Goal: Task Accomplishment & Management: Complete application form

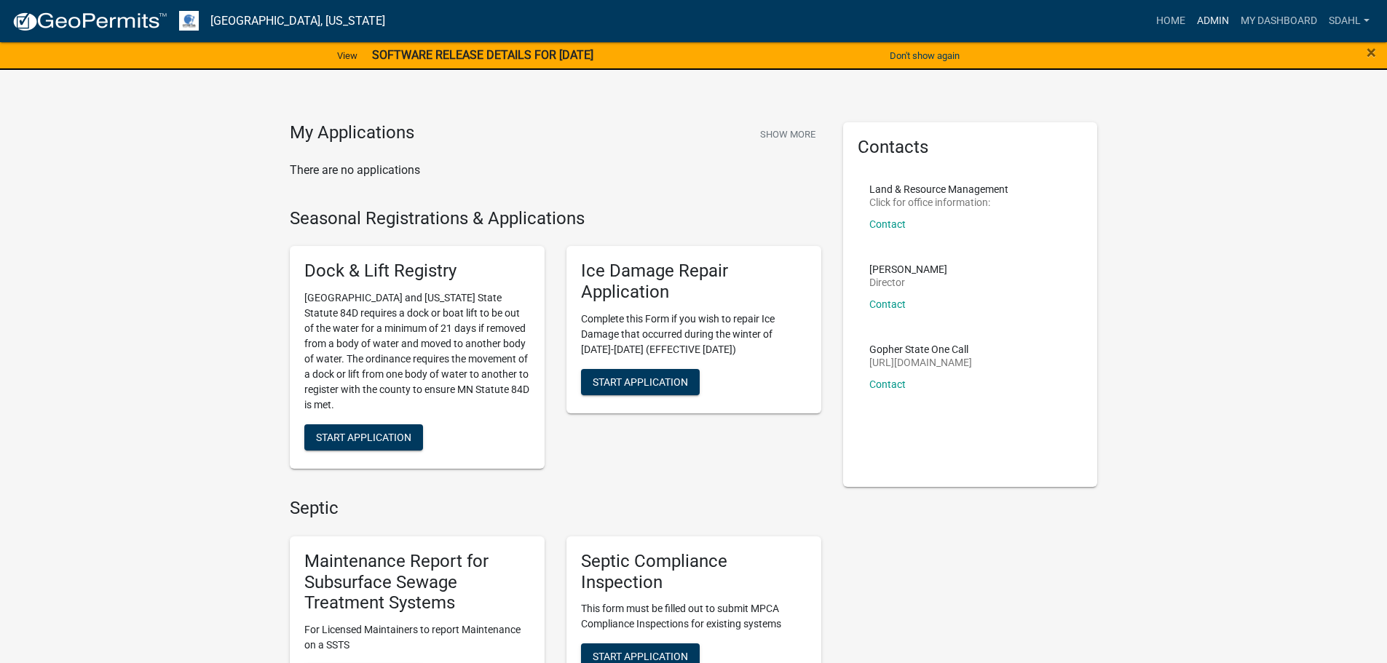
click at [1203, 25] on link "Admin" at bounding box center [1213, 21] width 44 height 28
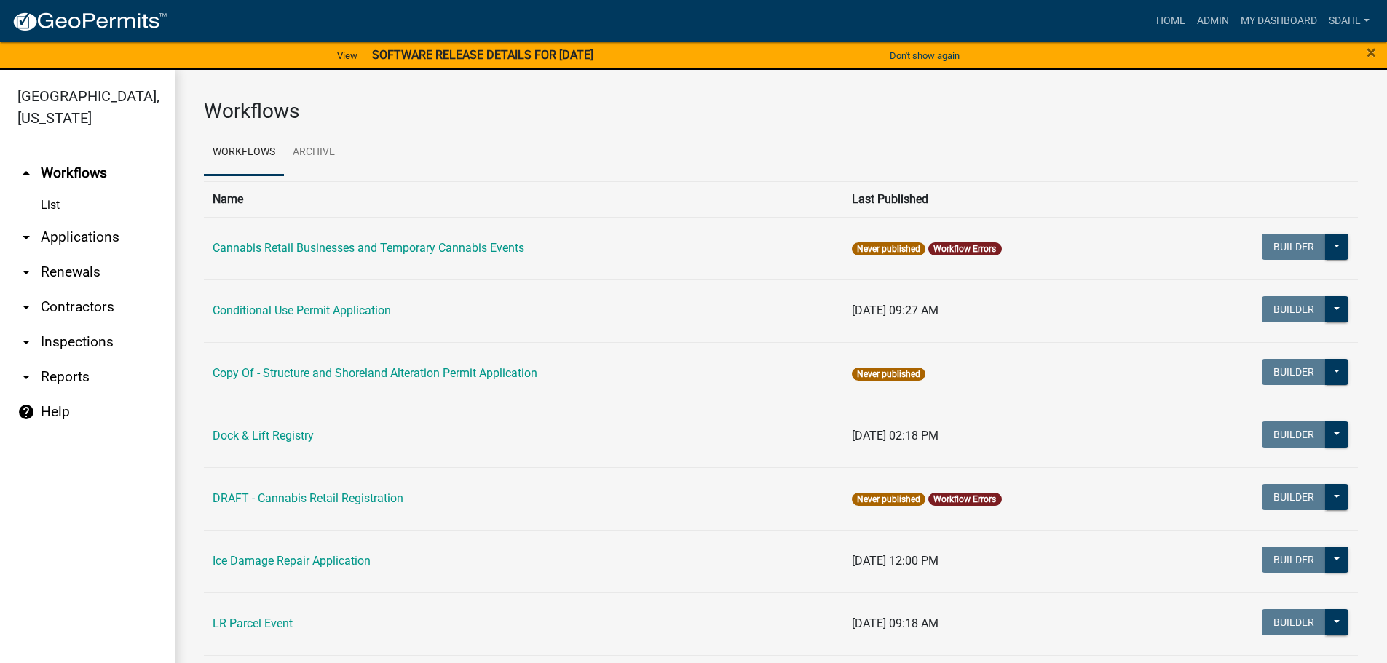
click at [108, 239] on link "arrow_drop_down Applications" at bounding box center [87, 237] width 175 height 35
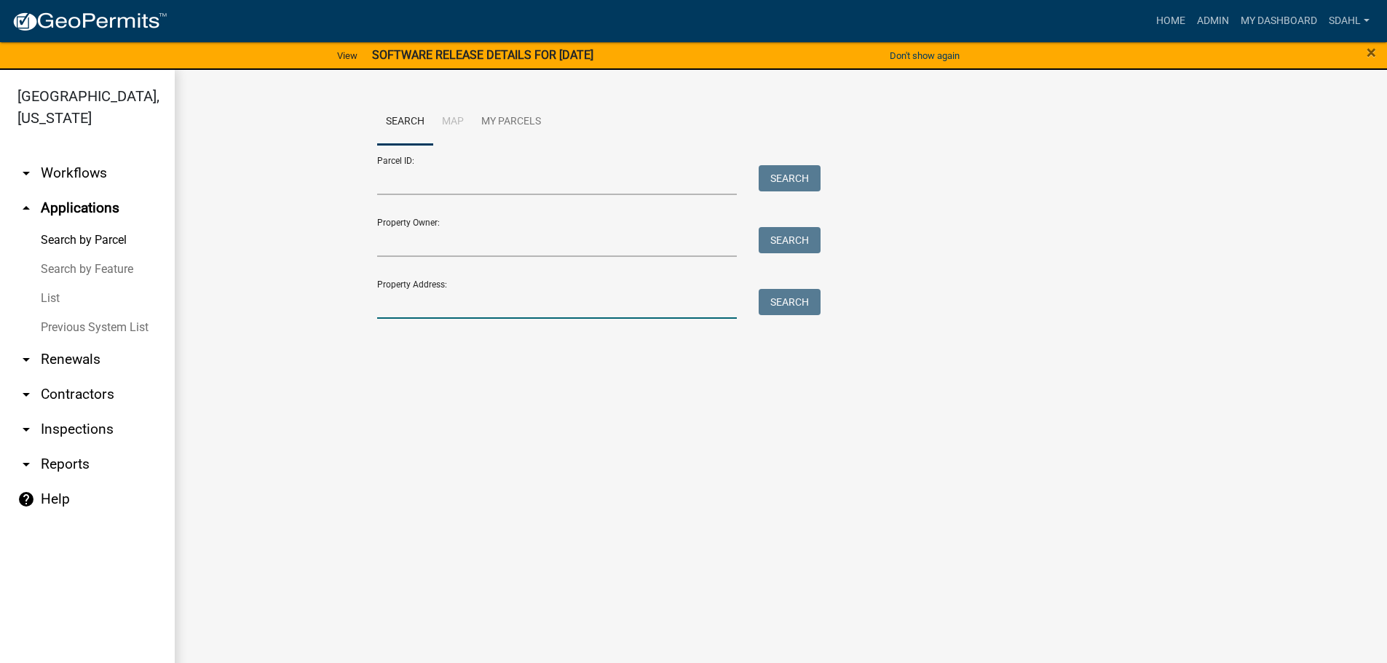
click at [488, 313] on input "Property Address:" at bounding box center [557, 304] width 360 height 30
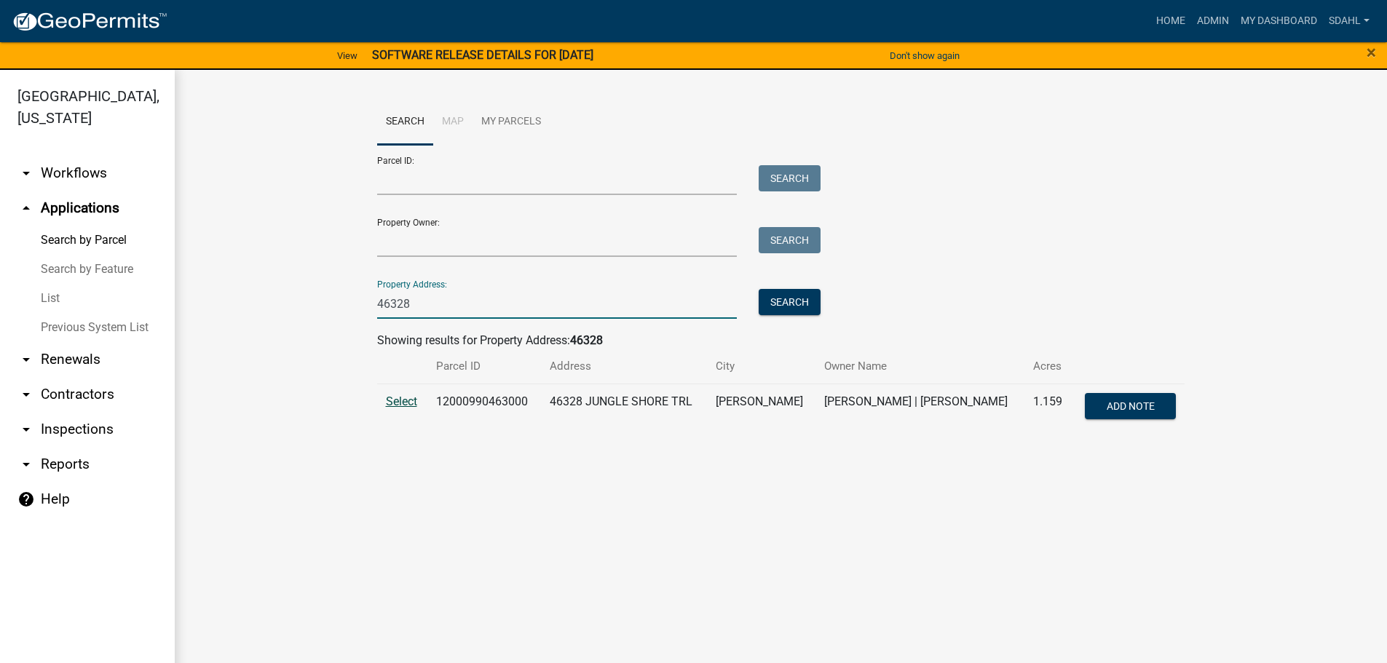
type input "46328"
click at [403, 403] on span "Select" at bounding box center [401, 402] width 31 height 14
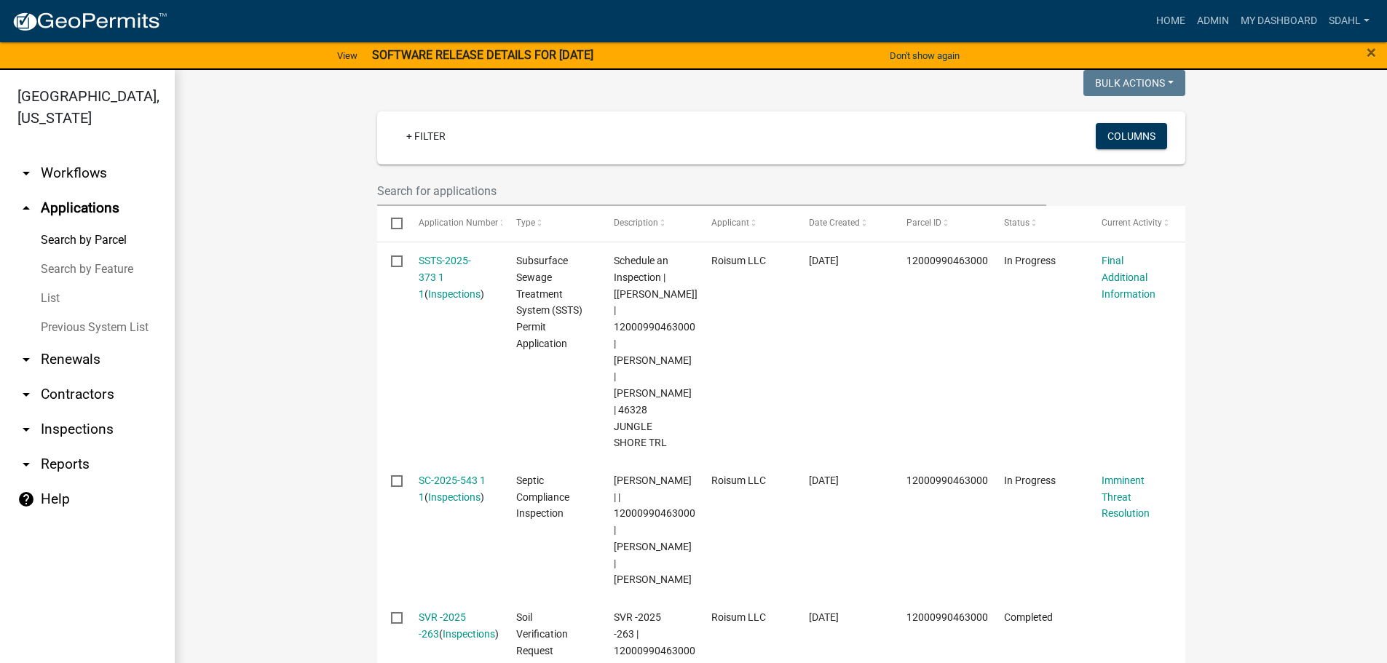
scroll to position [450, 0]
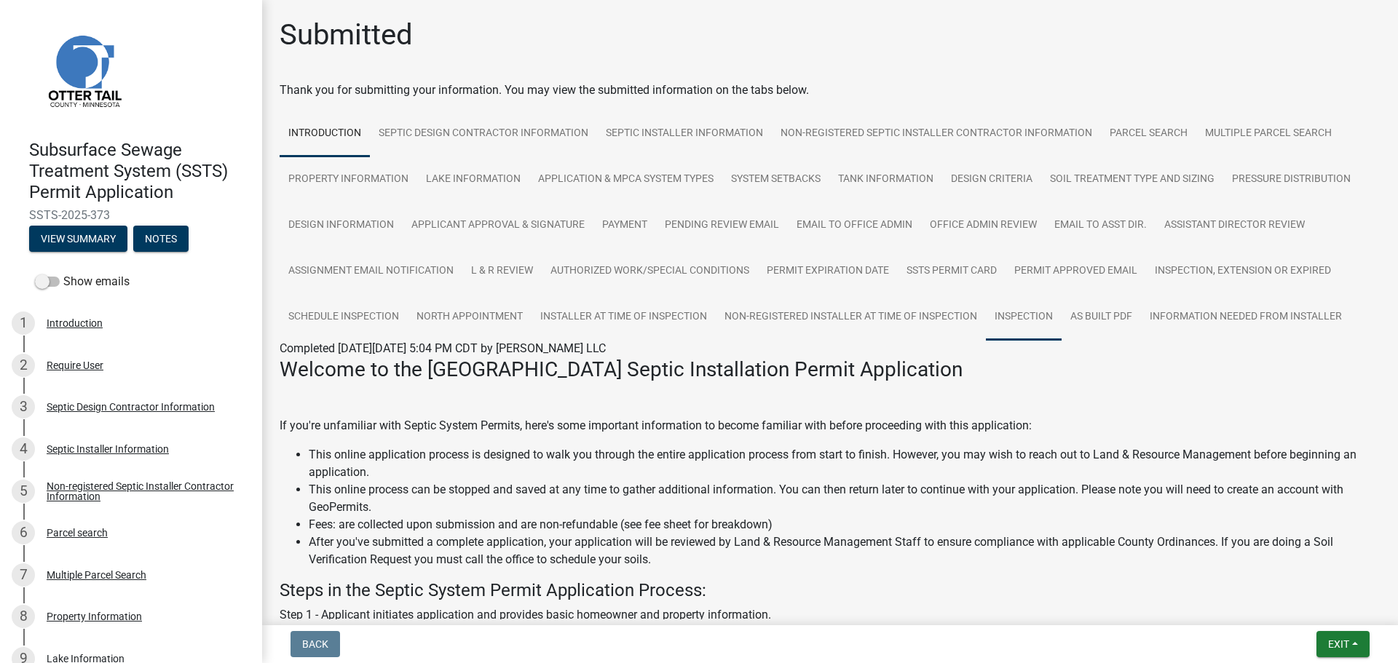
click at [1030, 320] on link "Inspection" at bounding box center [1024, 317] width 76 height 47
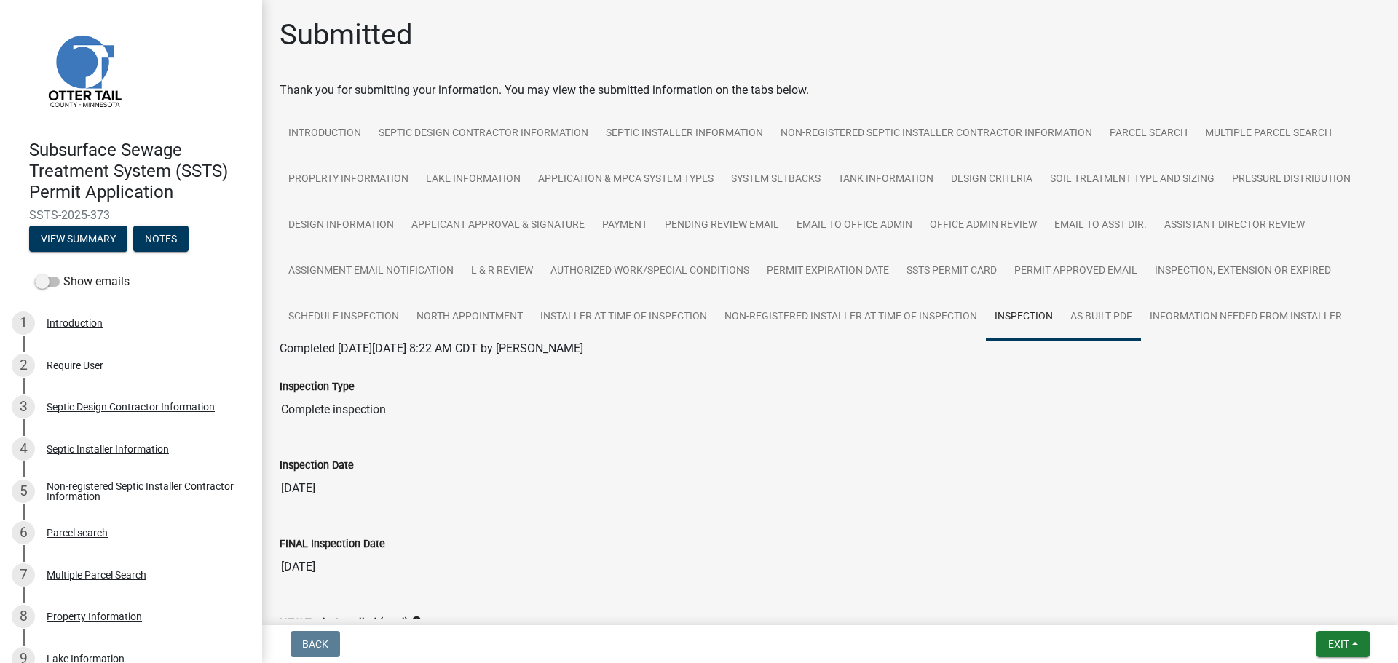
click at [1100, 320] on link "As built pdf" at bounding box center [1101, 317] width 79 height 47
click at [1008, 311] on link "Inspection" at bounding box center [1024, 317] width 76 height 47
click at [1102, 317] on link "As built pdf" at bounding box center [1101, 317] width 79 height 47
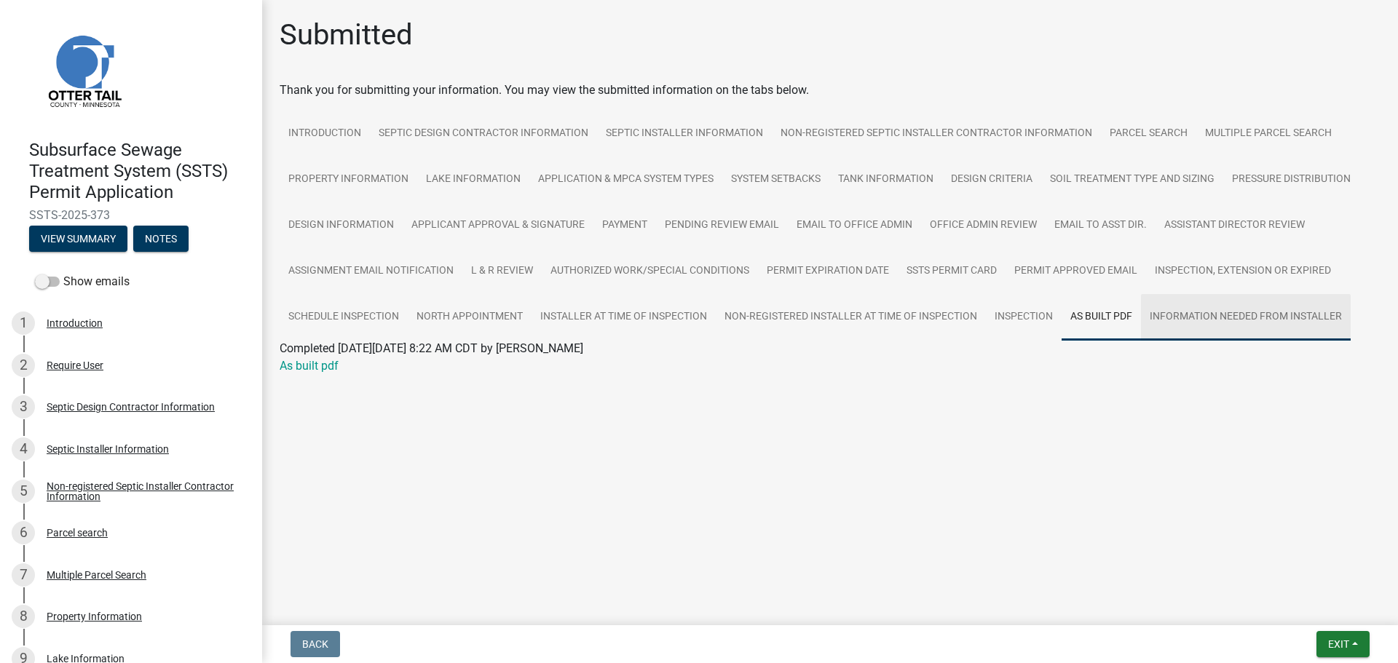
click at [1260, 314] on link "Information Needed from Installer" at bounding box center [1246, 317] width 210 height 47
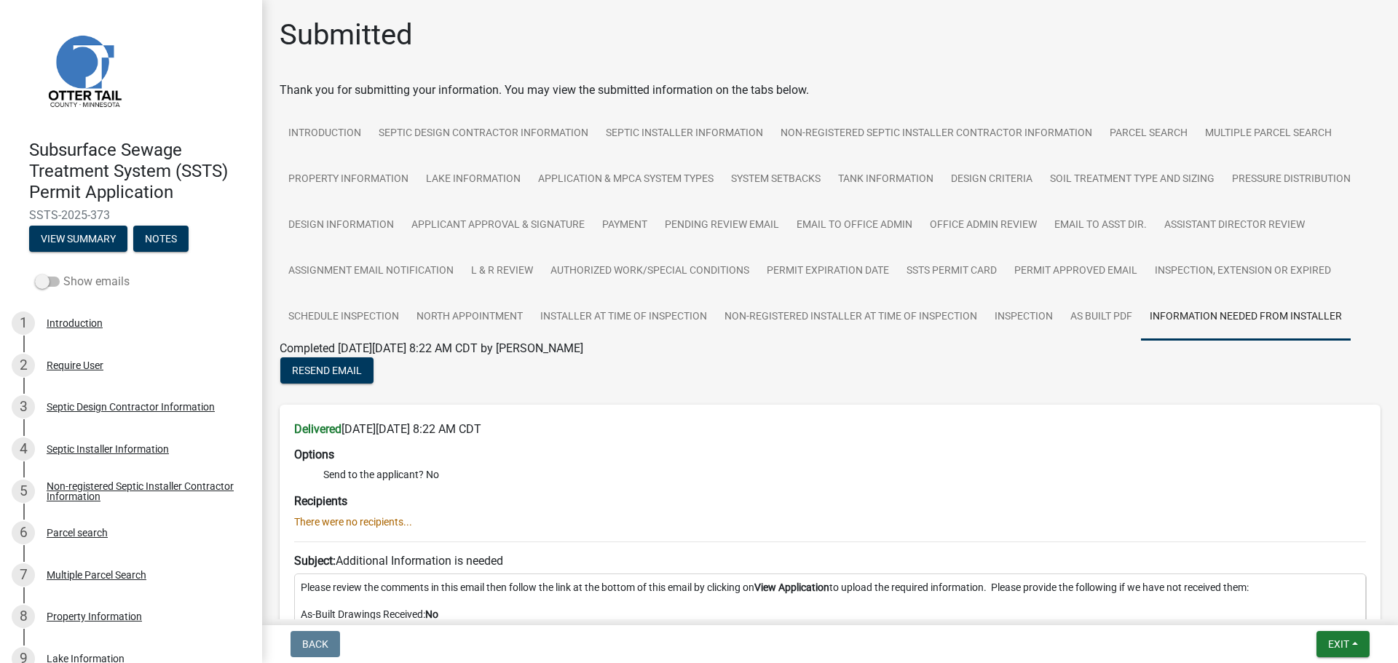
click at [83, 286] on label "Show emails" at bounding box center [82, 281] width 95 height 17
click at [63, 273] on input "Show emails" at bounding box center [63, 273] width 0 height 0
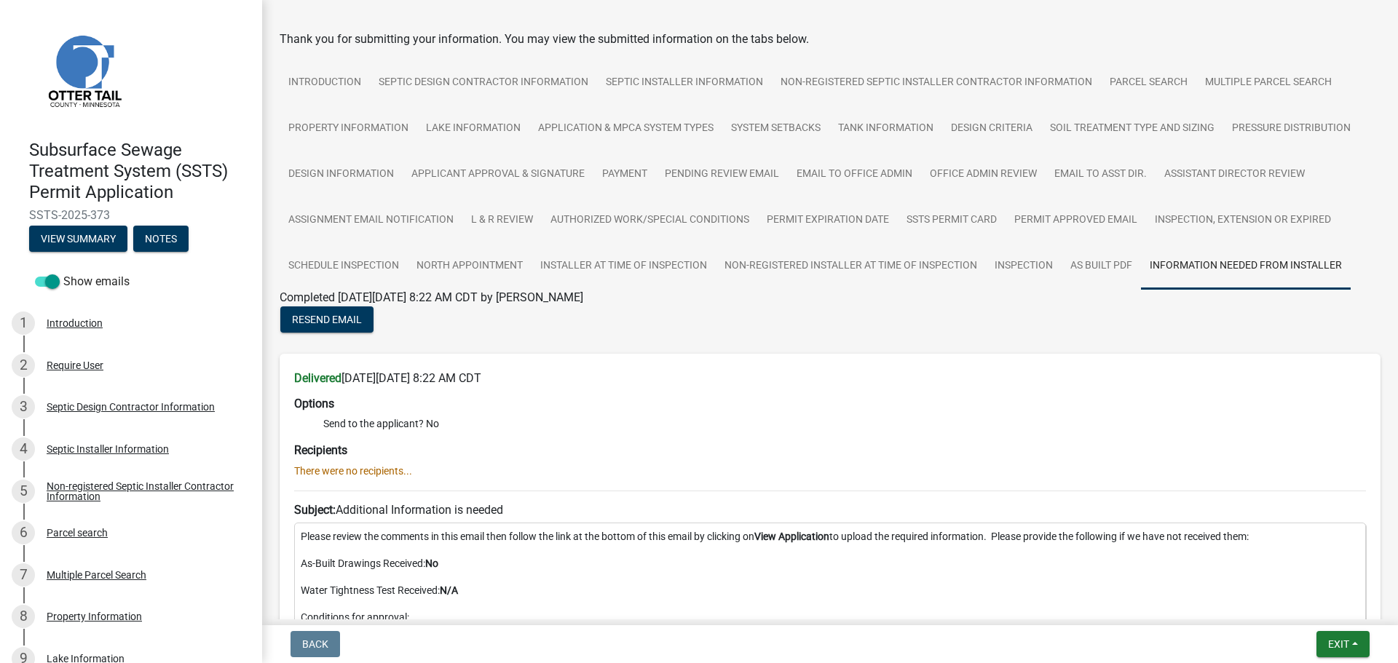
scroll to position [73, 0]
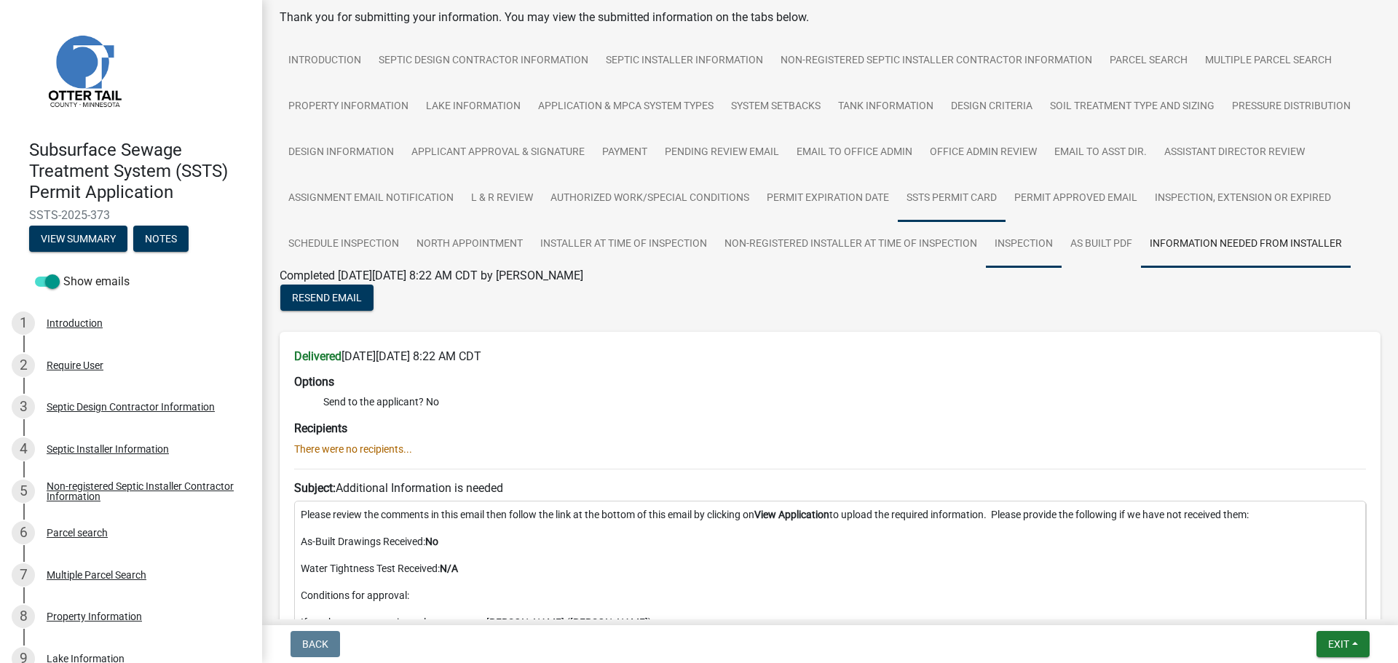
drag, startPoint x: 1024, startPoint y: 244, endPoint x: 995, endPoint y: 258, distance: 32.2
click at [1024, 244] on link "Inspection" at bounding box center [1024, 244] width 76 height 47
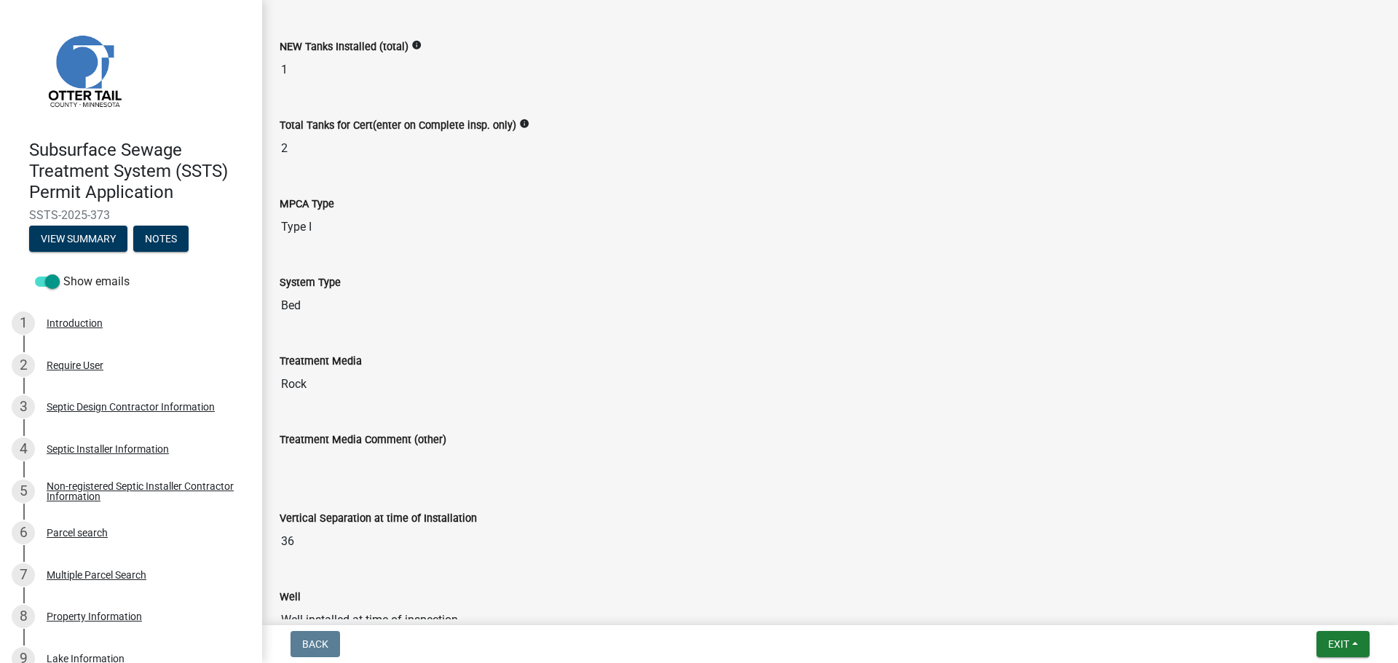
scroll to position [583, 0]
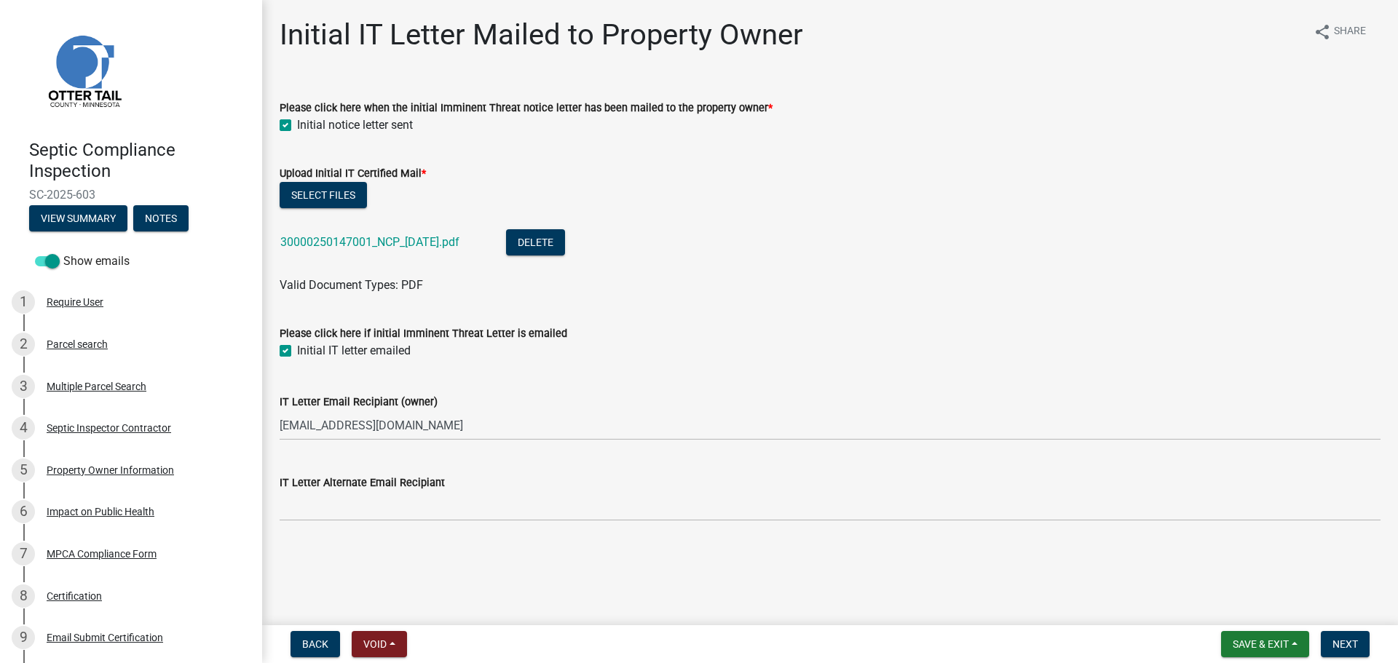
scroll to position [169, 0]
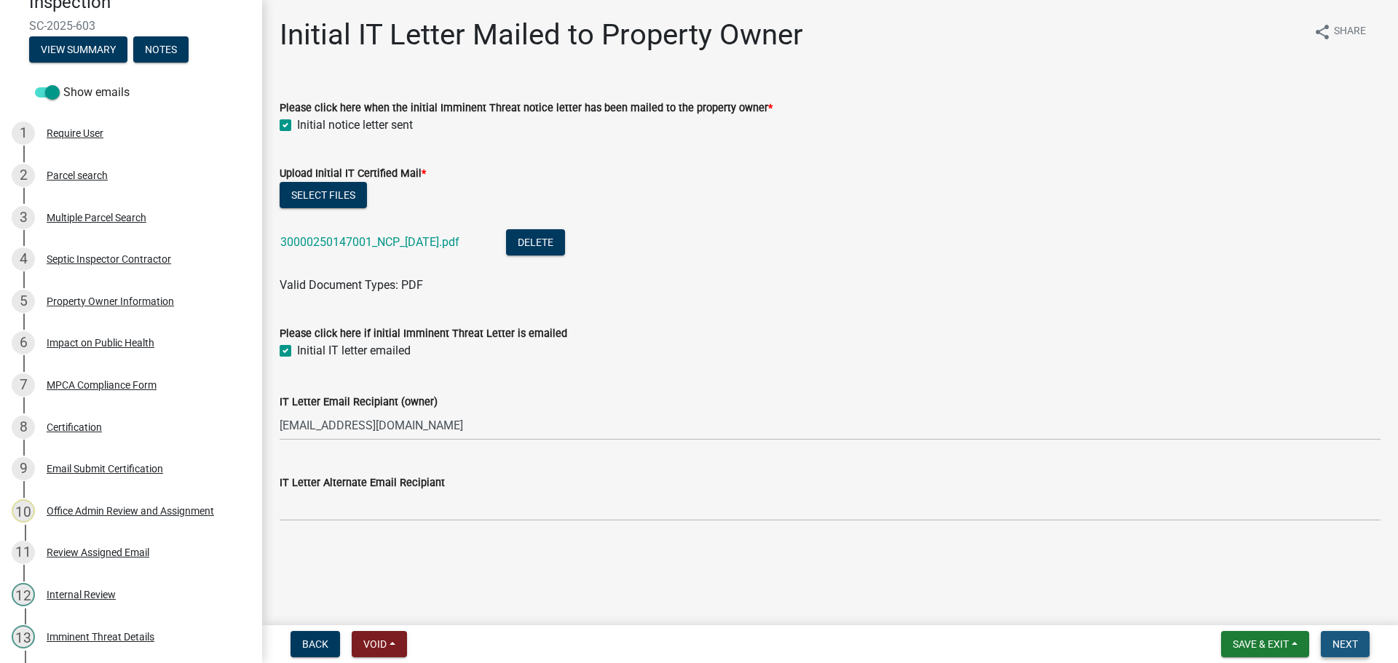
click at [1346, 647] on span "Next" at bounding box center [1345, 645] width 25 height 12
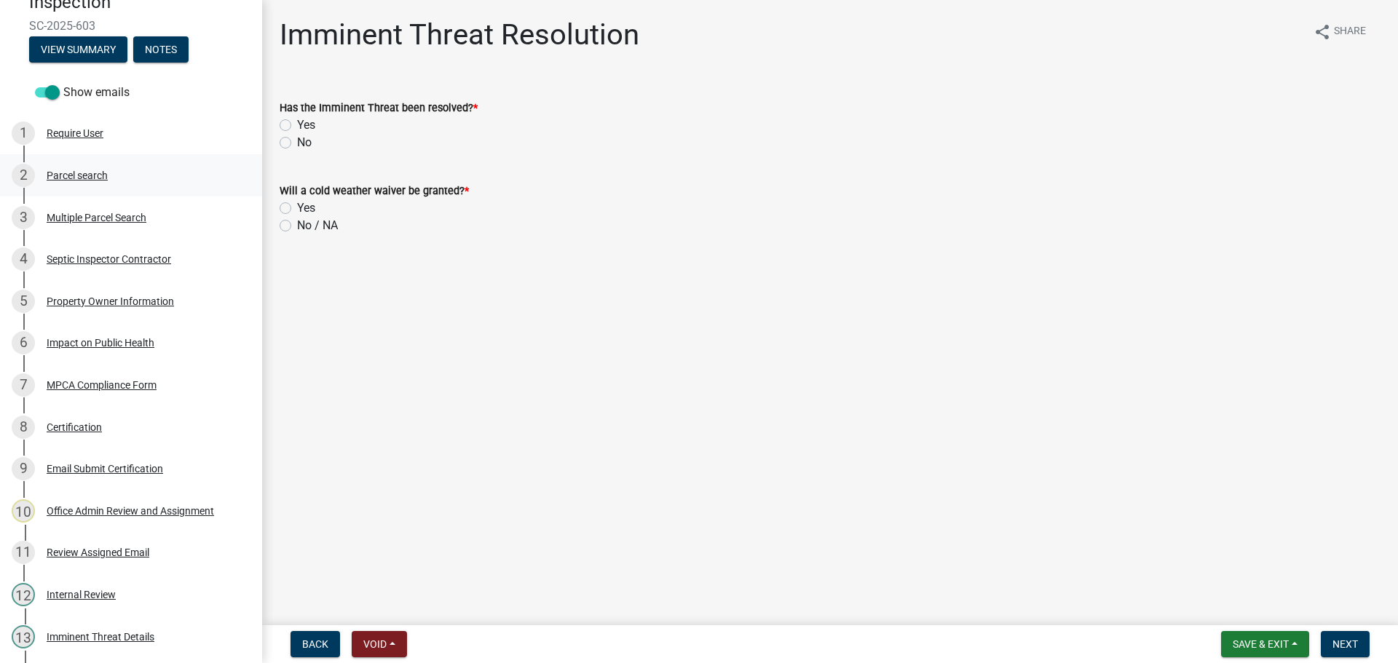
click at [98, 167] on div "2 Parcel search" at bounding box center [125, 175] width 227 height 23
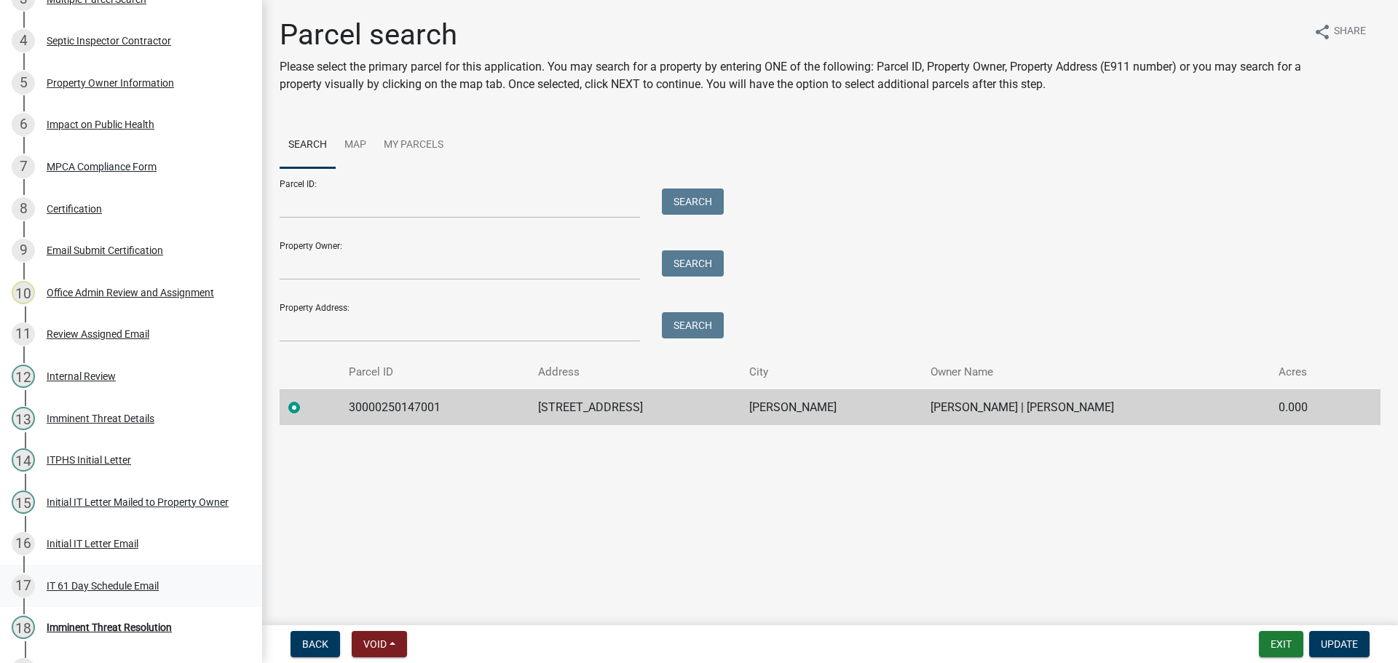
scroll to position [421, 0]
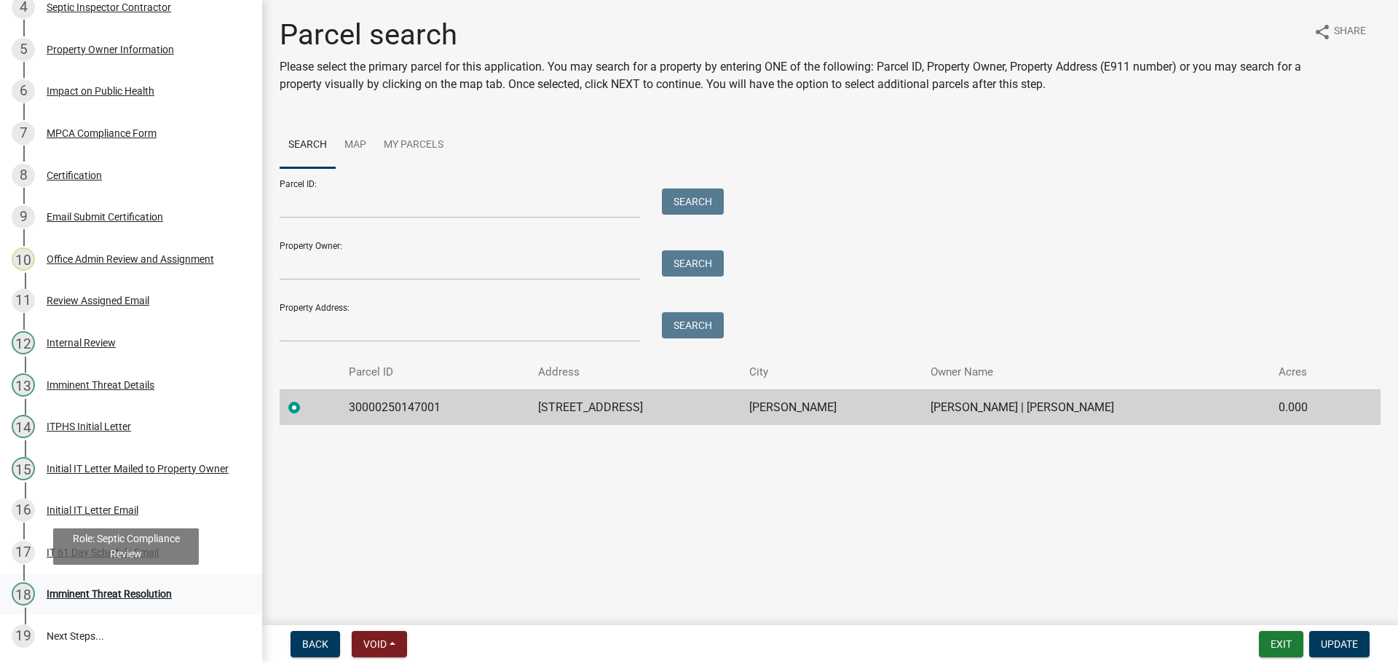
click at [113, 598] on div "Imminent Threat Resolution" at bounding box center [109, 594] width 125 height 10
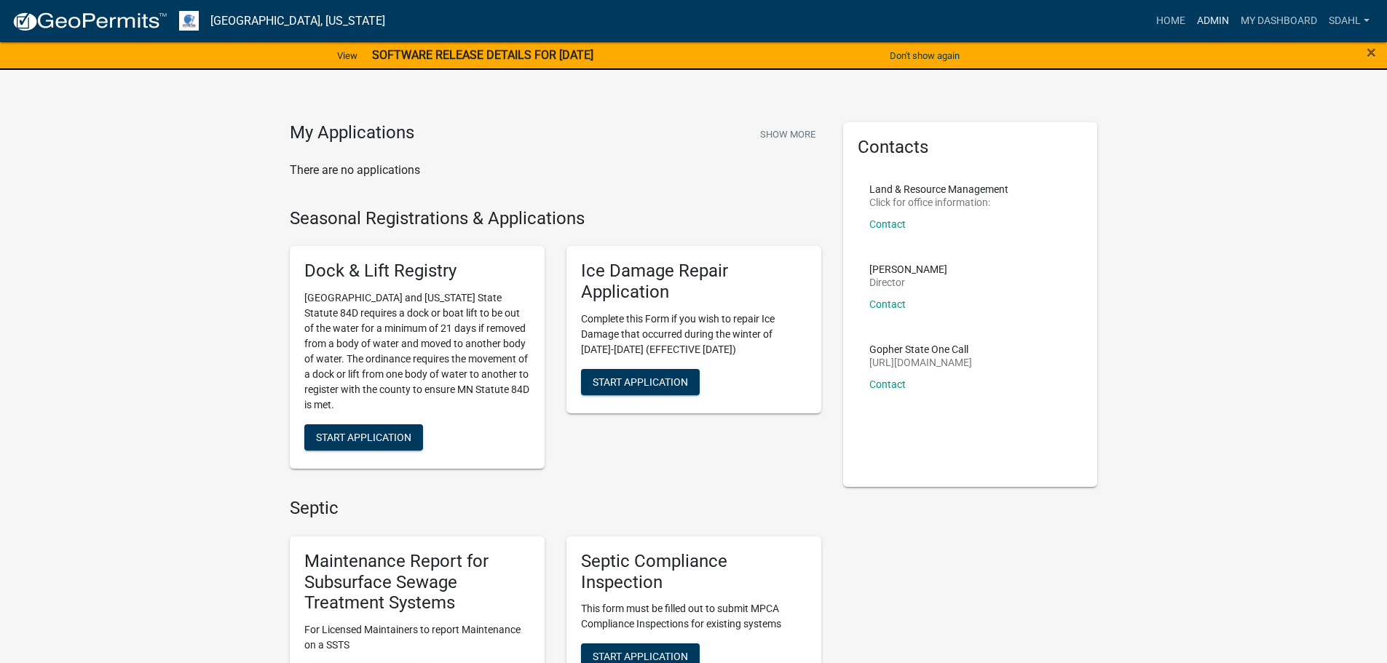
drag, startPoint x: 1206, startPoint y: 17, endPoint x: 1061, endPoint y: 93, distance: 163.5
click at [1205, 17] on link "Admin" at bounding box center [1213, 21] width 44 height 28
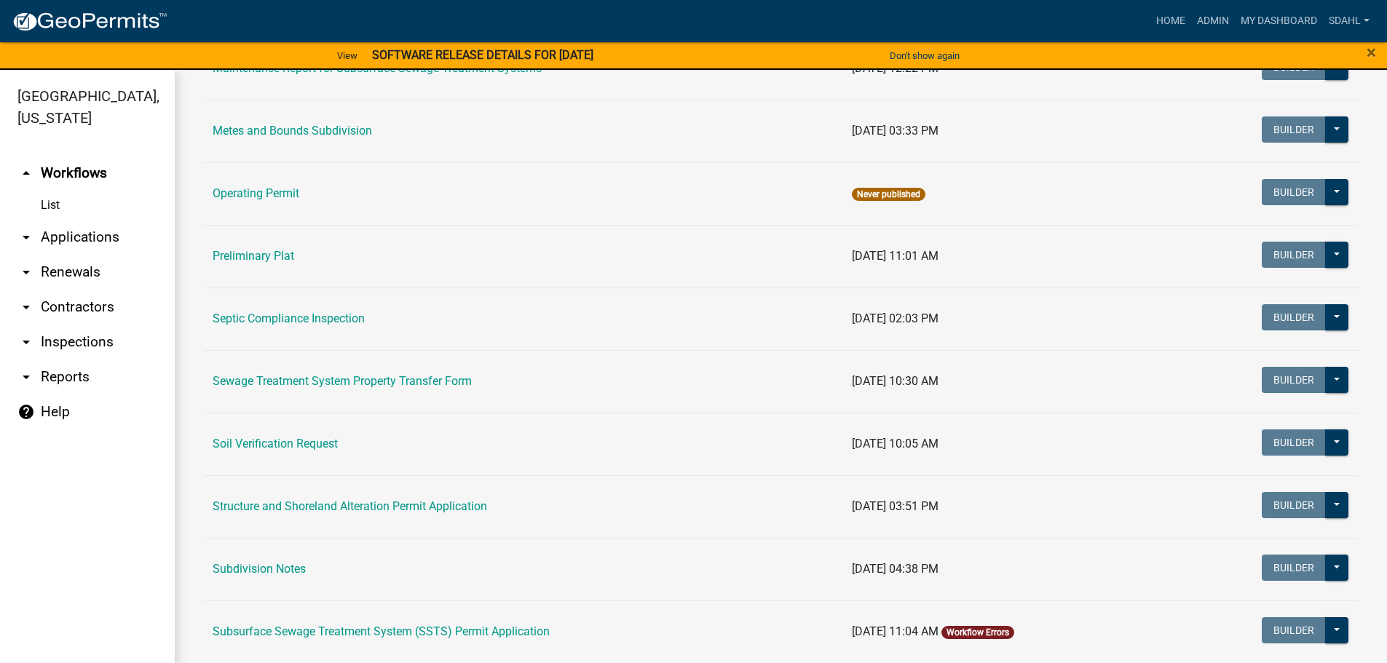
scroll to position [655, 0]
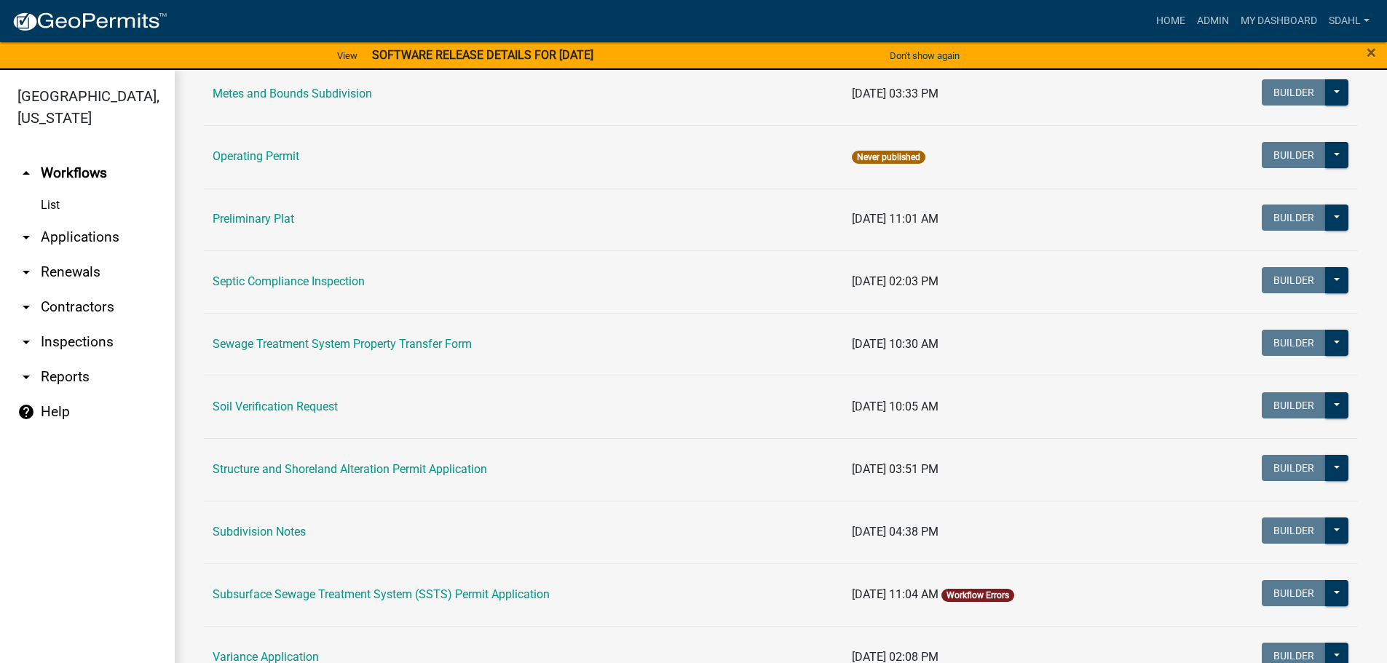
click at [440, 591] on link "Subsurface Sewage Treatment System (SSTS) Permit Application" at bounding box center [381, 595] width 337 height 14
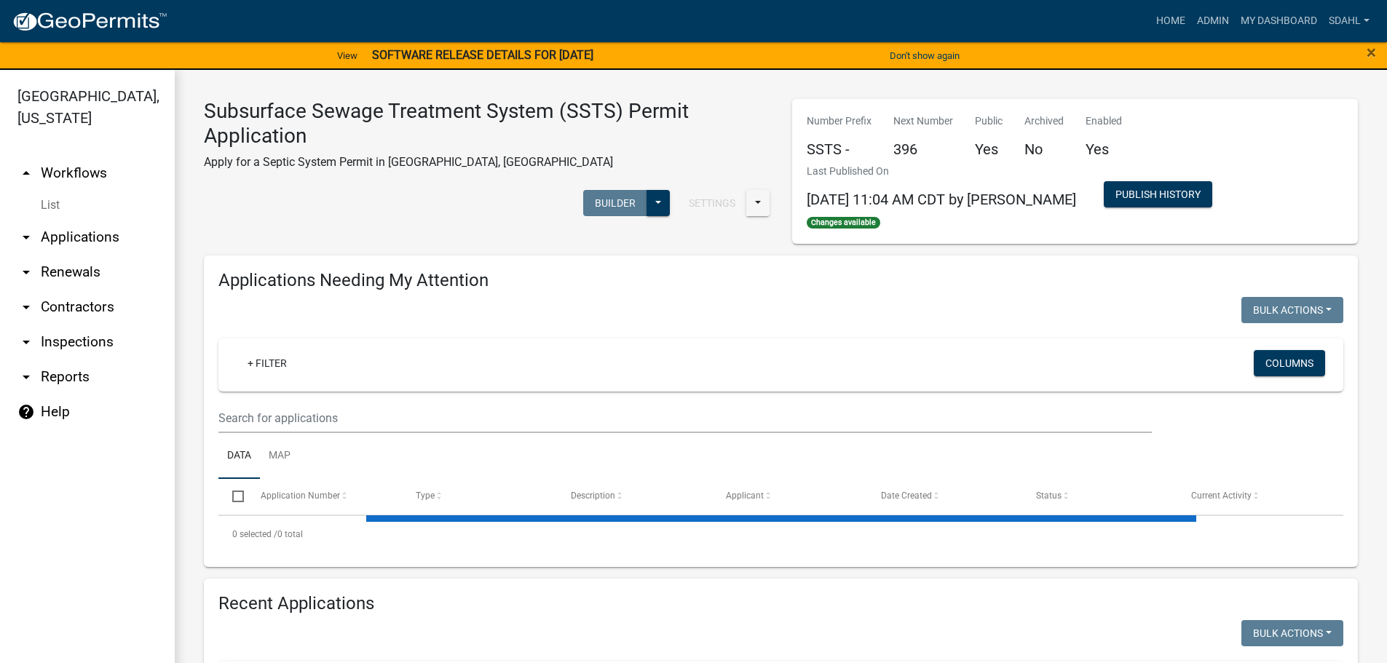
select select "1: 25"
select select "3: 100"
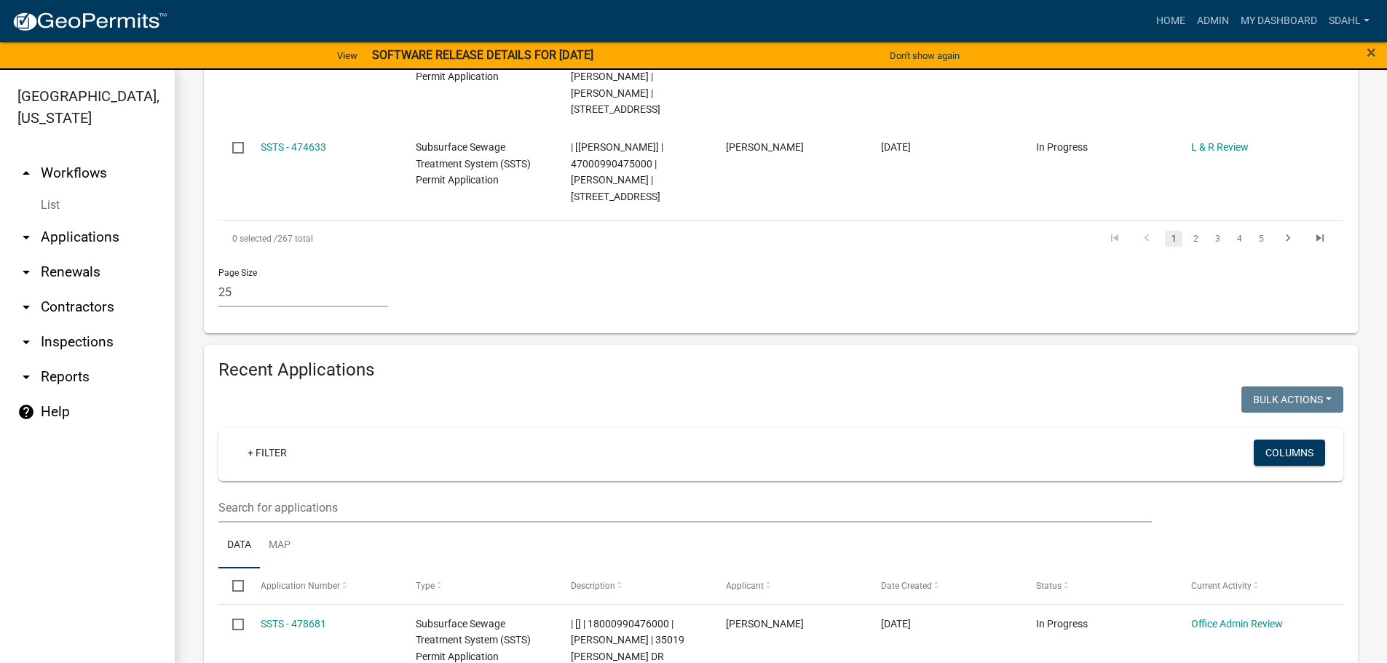
scroll to position [2933, 0]
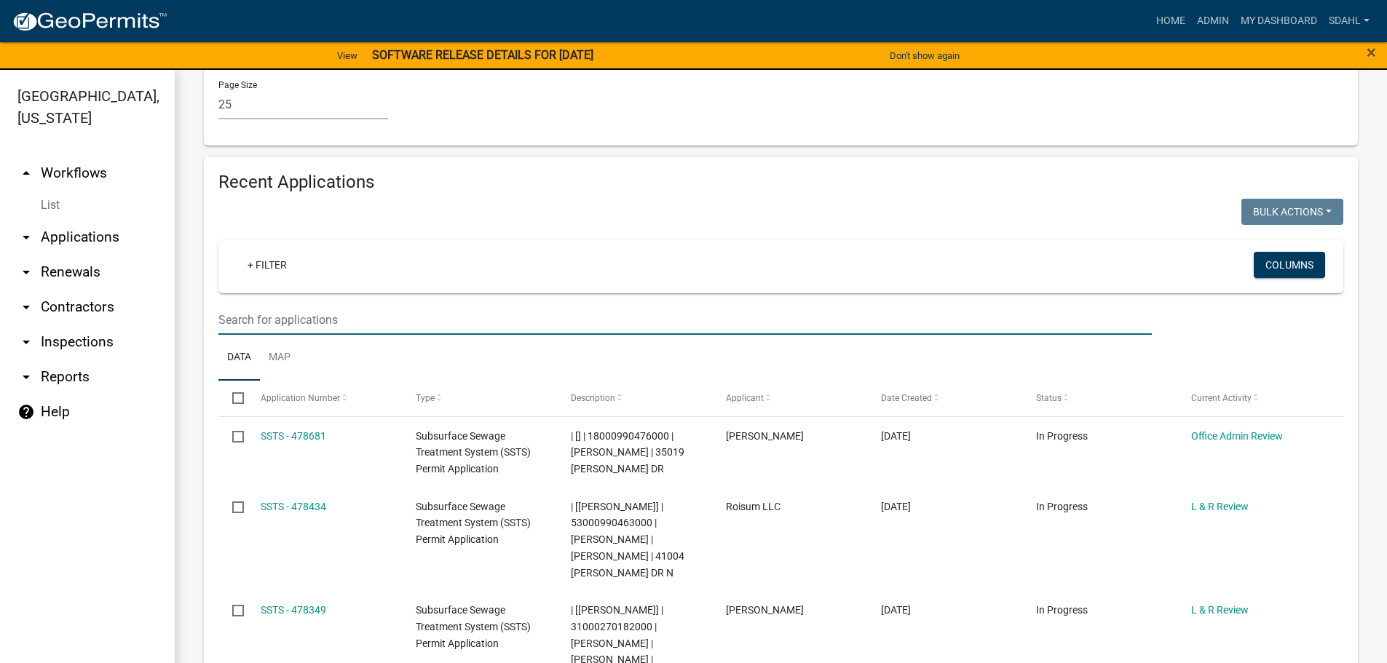
click at [312, 305] on input "text" at bounding box center [684, 320] width 933 height 30
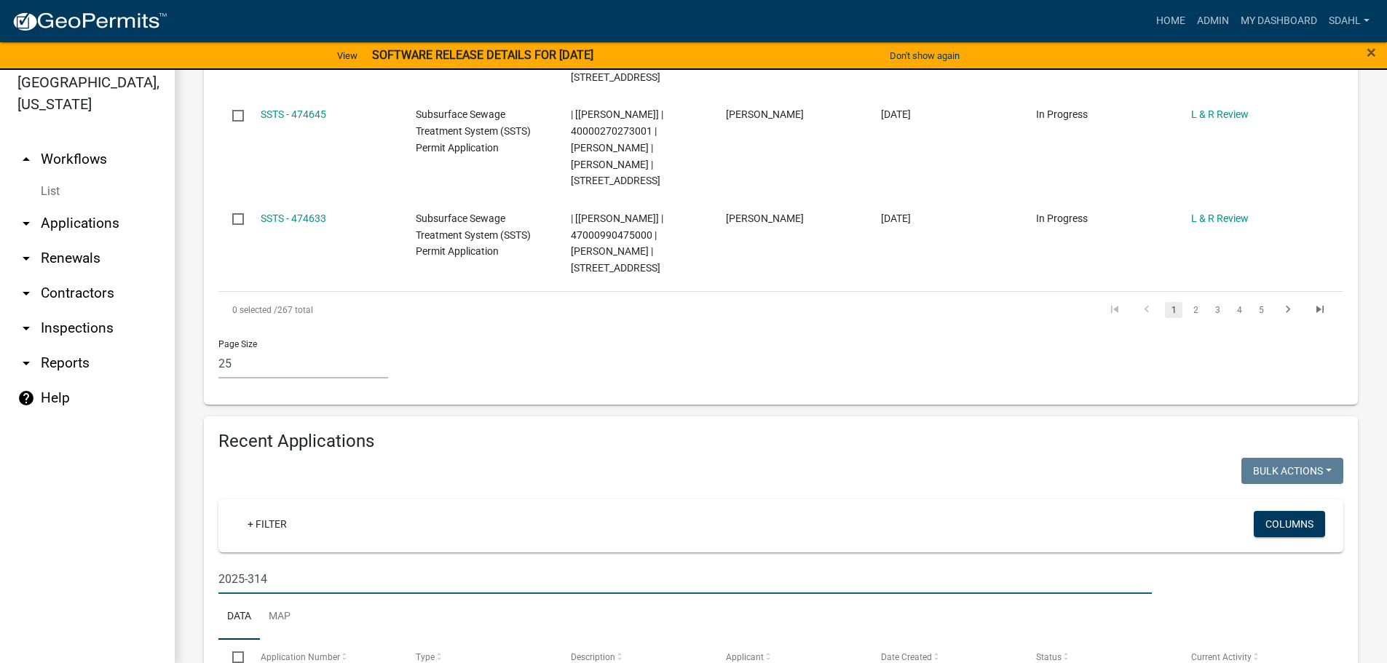
scroll to position [17, 0]
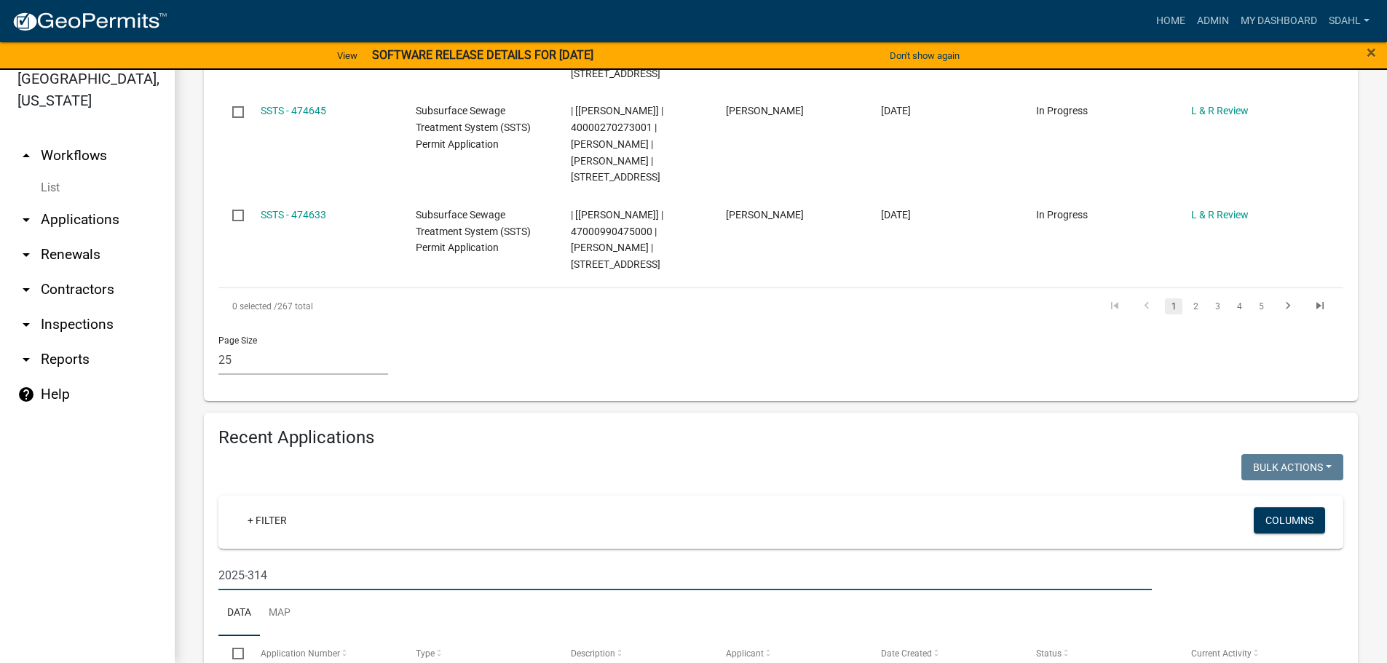
type input "2025-314"
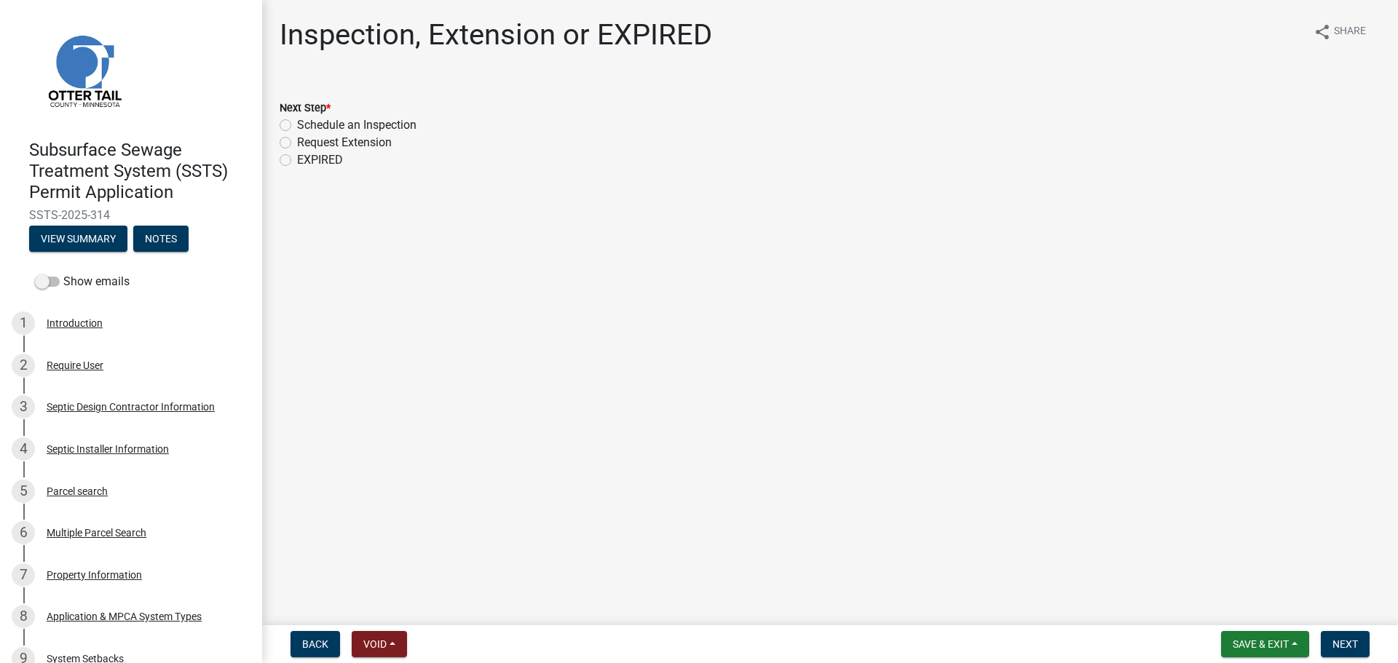
drag, startPoint x: 117, startPoint y: 213, endPoint x: 15, endPoint y: 219, distance: 102.8
click at [15, 219] on div "Subsurface Sewage Treatment System (SSTS) Permit Application SSTS-2025-314 View…" at bounding box center [131, 191] width 239 height 127
copy span "SSTS-2025-314"
click at [84, 495] on div "Parcel search" at bounding box center [77, 491] width 61 height 10
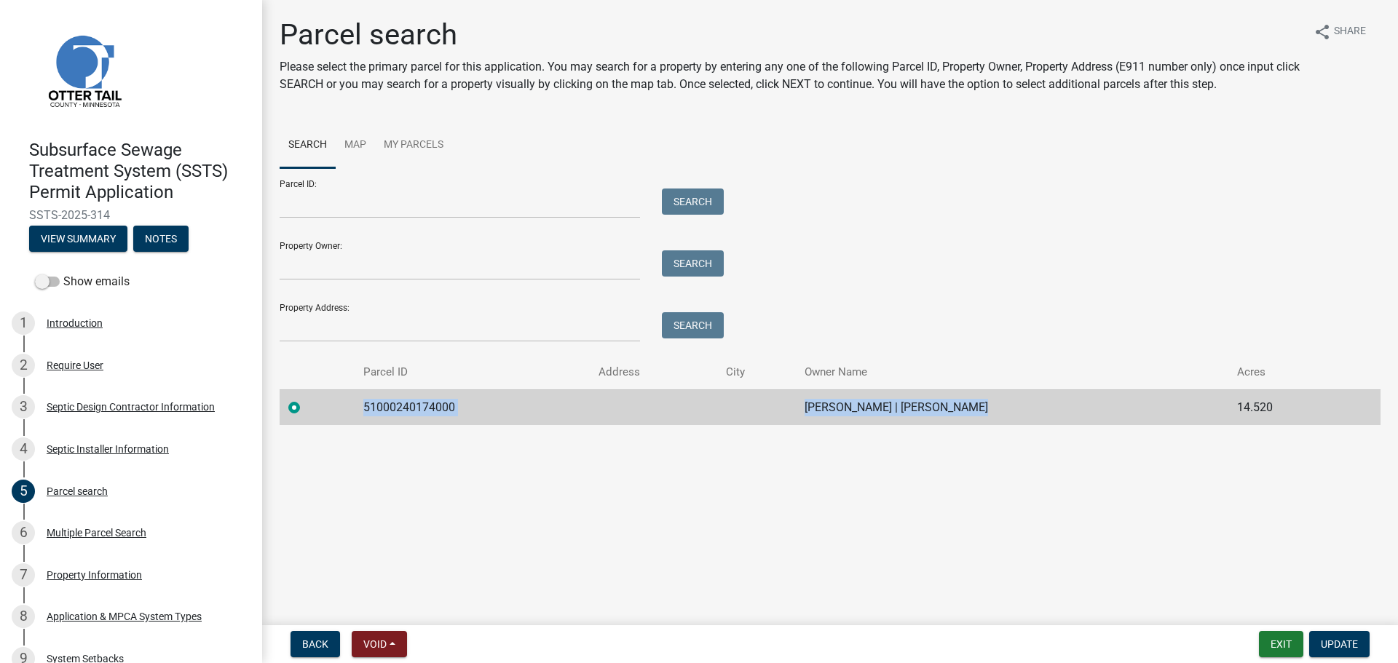
drag, startPoint x: 352, startPoint y: 414, endPoint x: 999, endPoint y: 400, distance: 647.5
click at [999, 400] on tr "51000240174000 [PERSON_NAME] | [PERSON_NAME] 14.520" at bounding box center [830, 408] width 1101 height 36
copy tr "51000240174000 [PERSON_NAME] | [PERSON_NAME]"
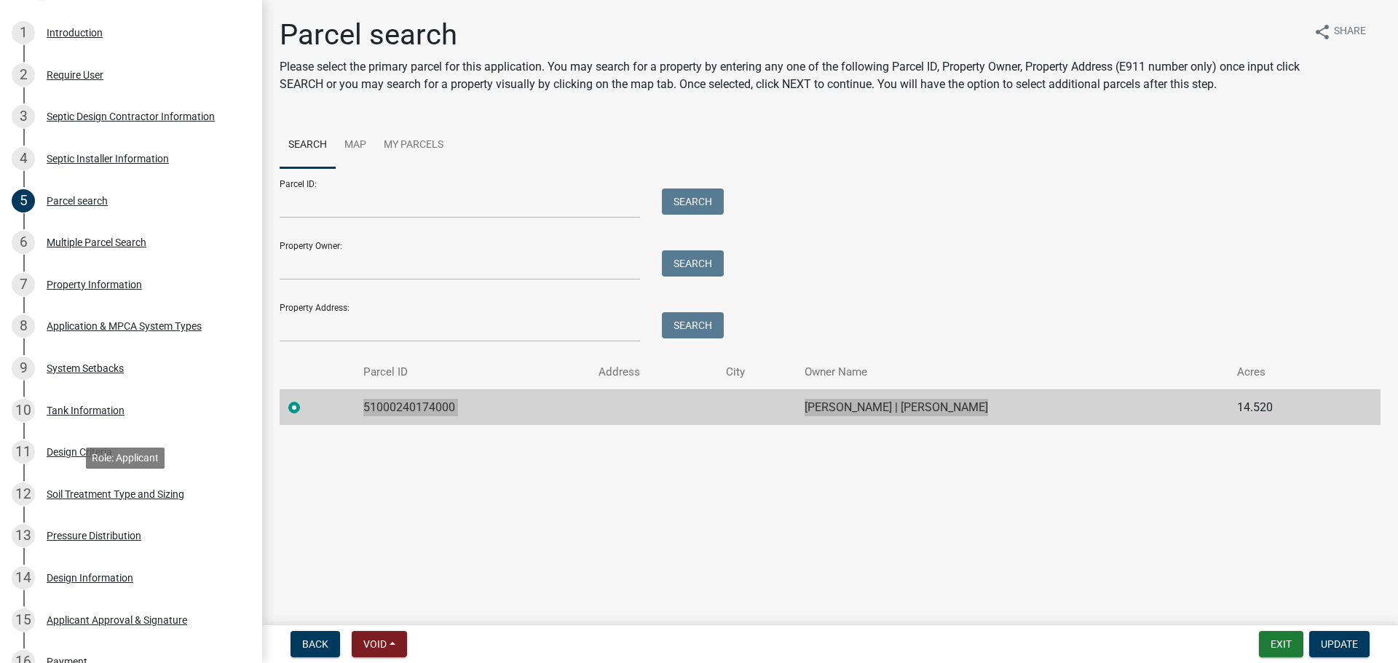
scroll to position [781, 0]
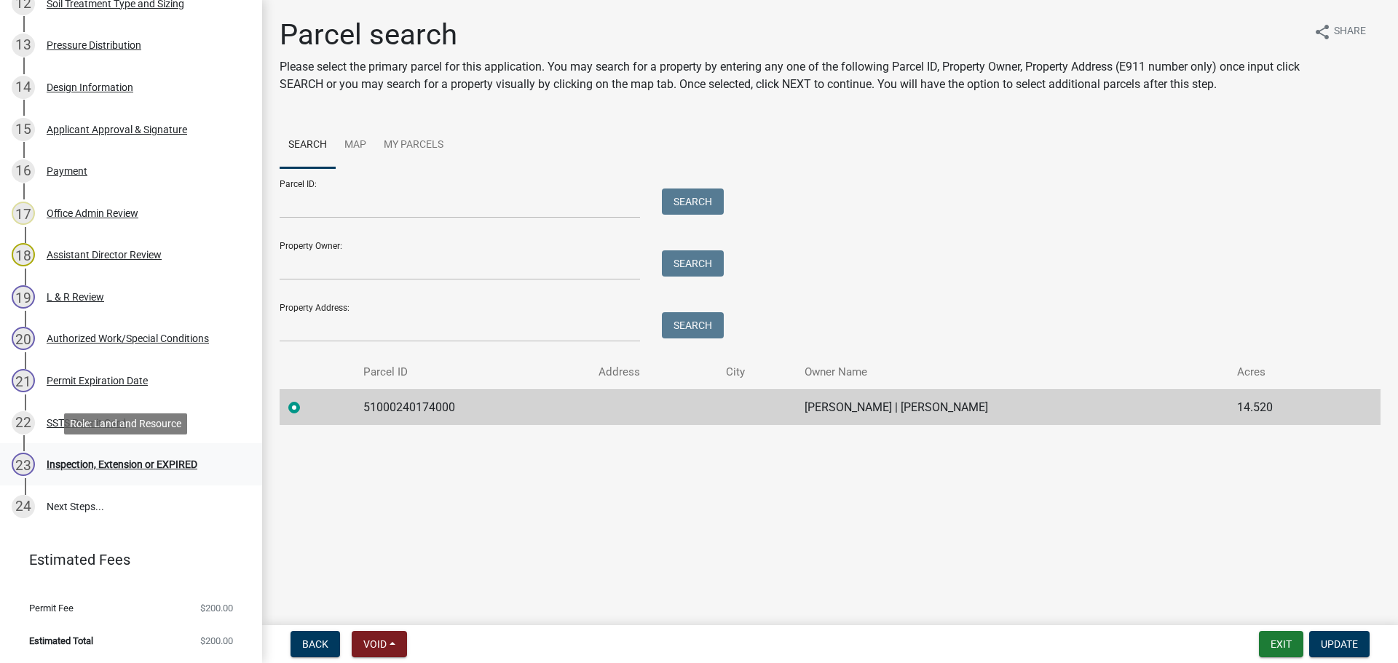
click at [115, 462] on div "Inspection, Extension or EXPIRED" at bounding box center [122, 464] width 151 height 10
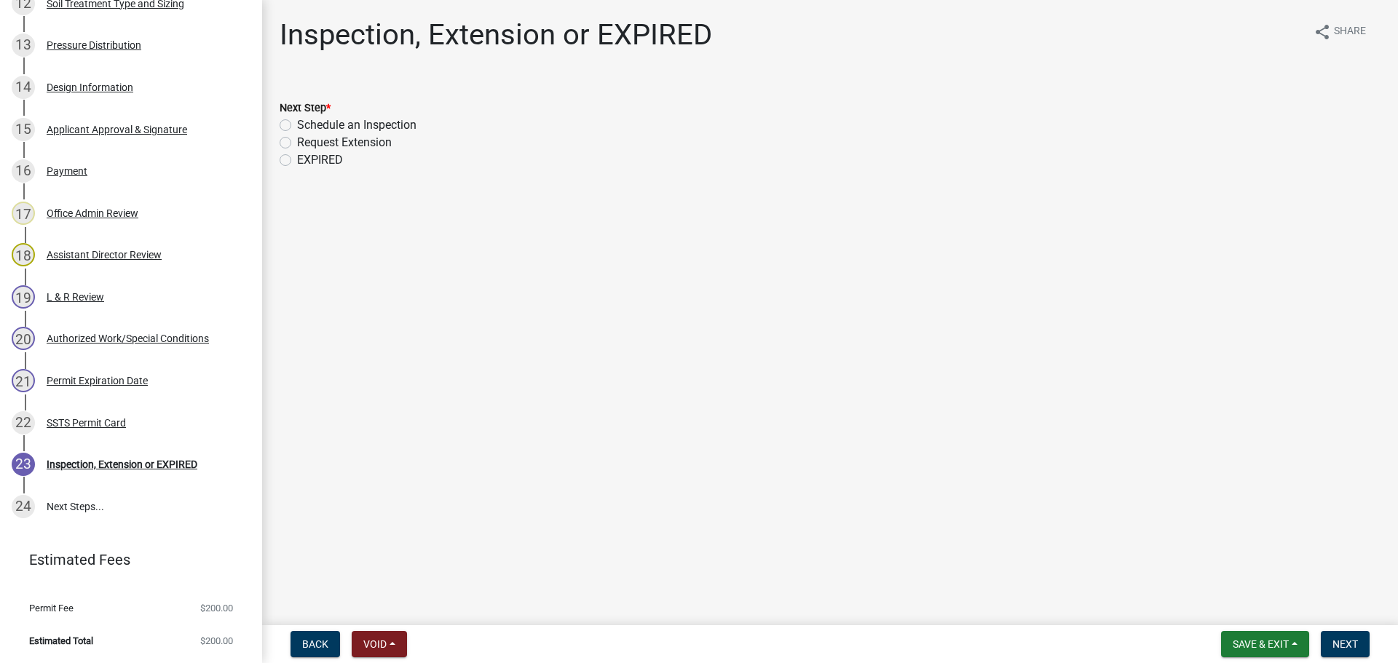
click at [369, 130] on label "Schedule an Inspection" at bounding box center [356, 125] width 119 height 17
click at [307, 126] on input "Schedule an Inspection" at bounding box center [301, 121] width 9 height 9
radio input "true"
click at [1348, 644] on span "Next" at bounding box center [1345, 645] width 25 height 12
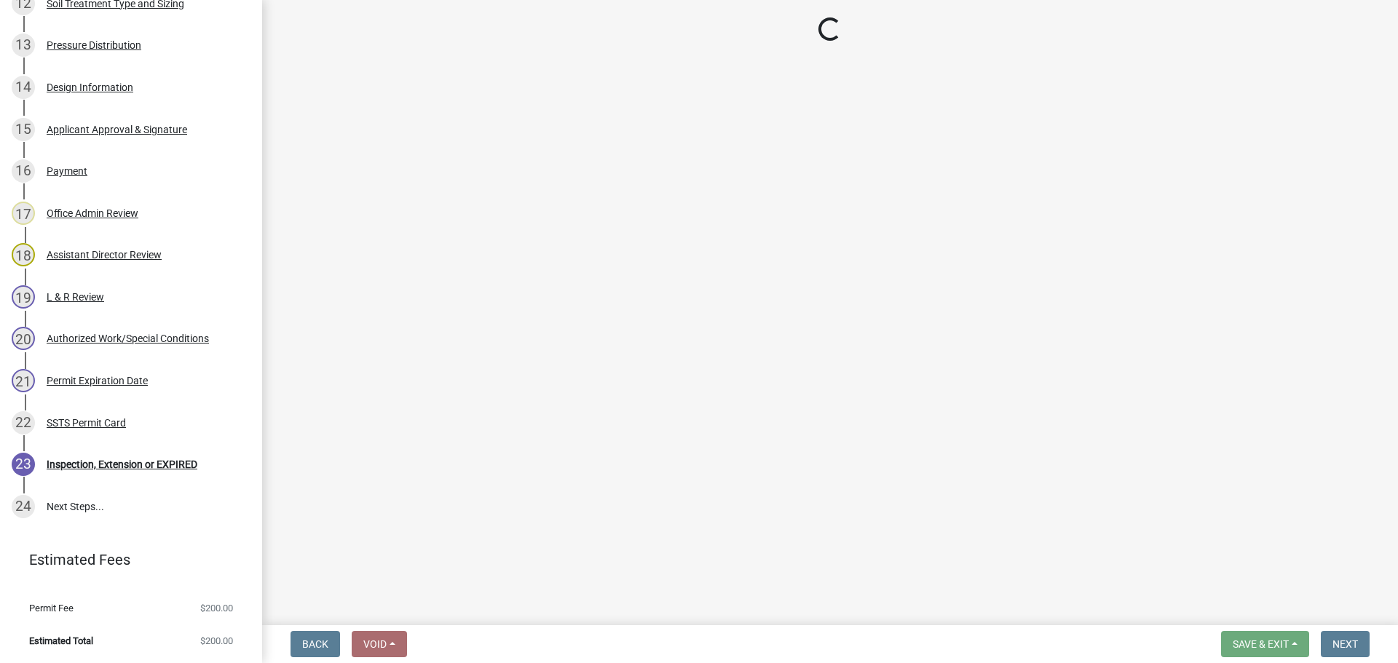
scroll to position [823, 0]
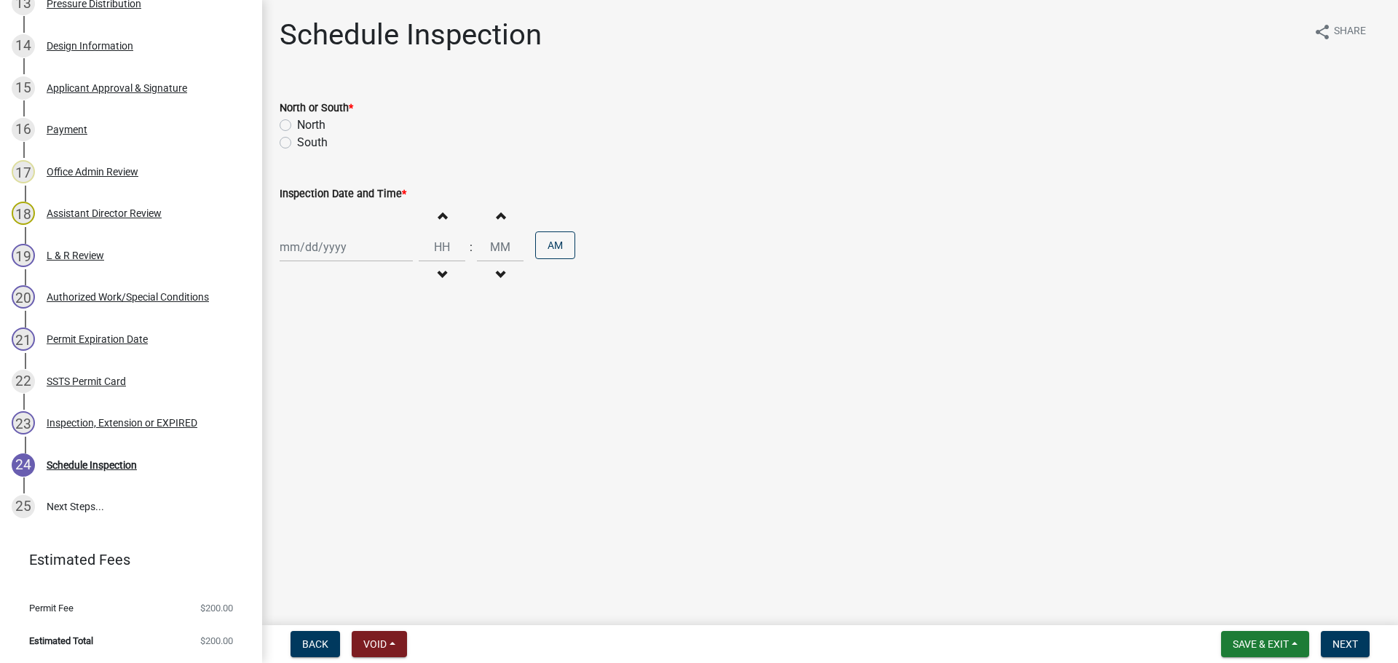
click at [297, 127] on label "North" at bounding box center [311, 125] width 28 height 17
click at [297, 126] on input "North" at bounding box center [301, 121] width 9 height 9
radio input "true"
select select "9"
select select "2025"
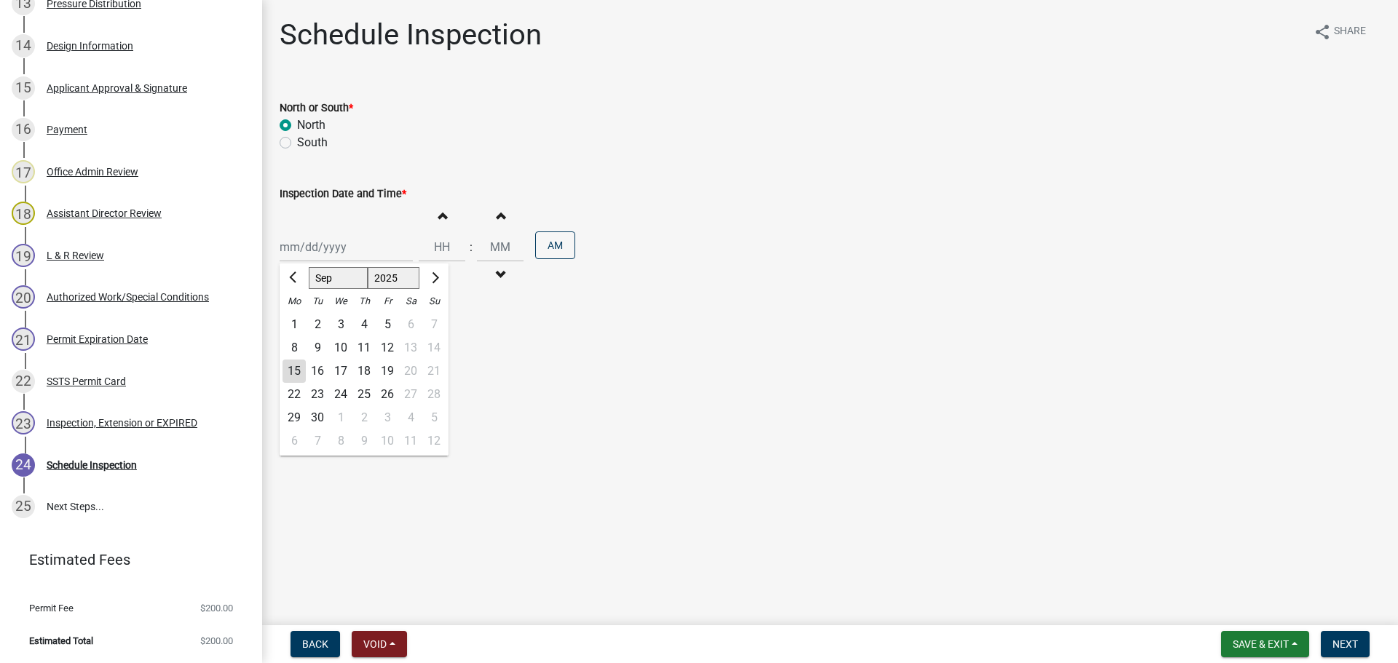
click at [340, 253] on div "[PERSON_NAME] Feb Mar Apr [PERSON_NAME][DATE] Oct Nov [DATE] 1526 1527 1528 152…" at bounding box center [346, 247] width 133 height 30
click at [316, 367] on div "16" at bounding box center [317, 371] width 23 height 23
type input "[DATE]"
click at [438, 221] on span "button" at bounding box center [441, 216] width 7 height 12
type input "01"
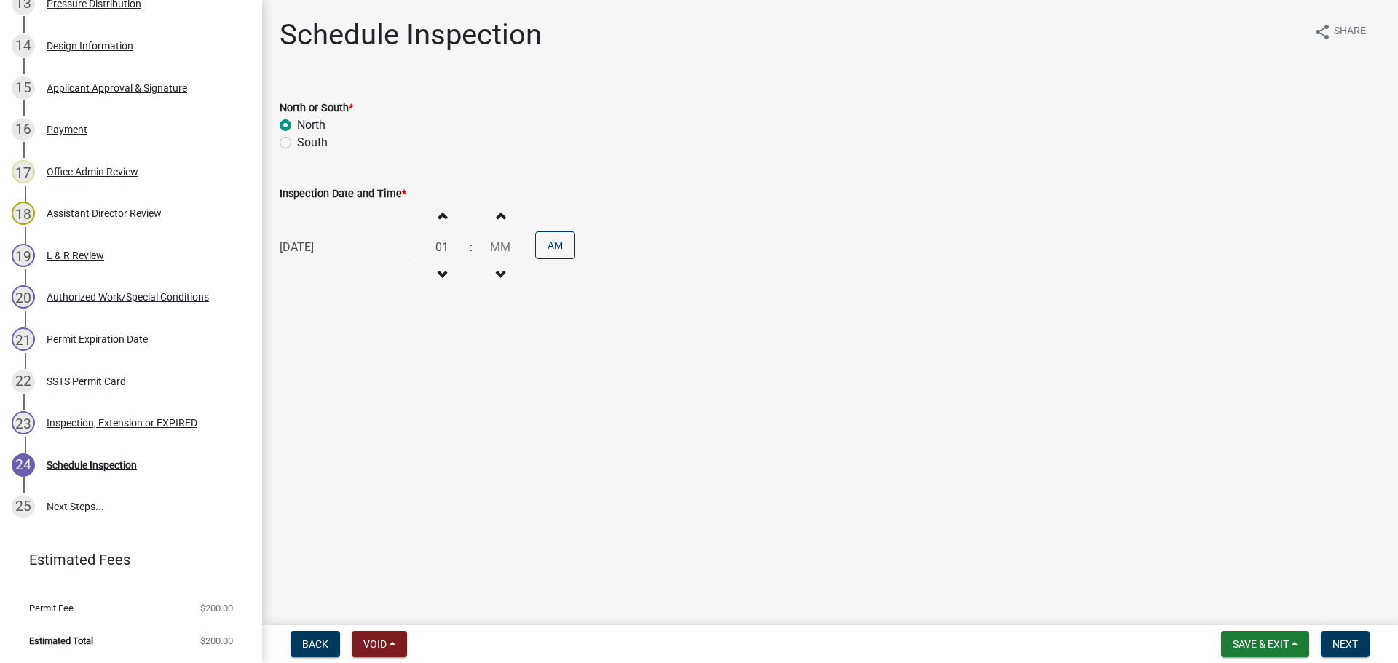
type input "00"
click at [435, 285] on button "Decrement hours" at bounding box center [442, 275] width 31 height 26
type input "12"
click at [550, 245] on button "AM" at bounding box center [555, 246] width 40 height 28
click at [1351, 644] on span "Next" at bounding box center [1345, 645] width 25 height 12
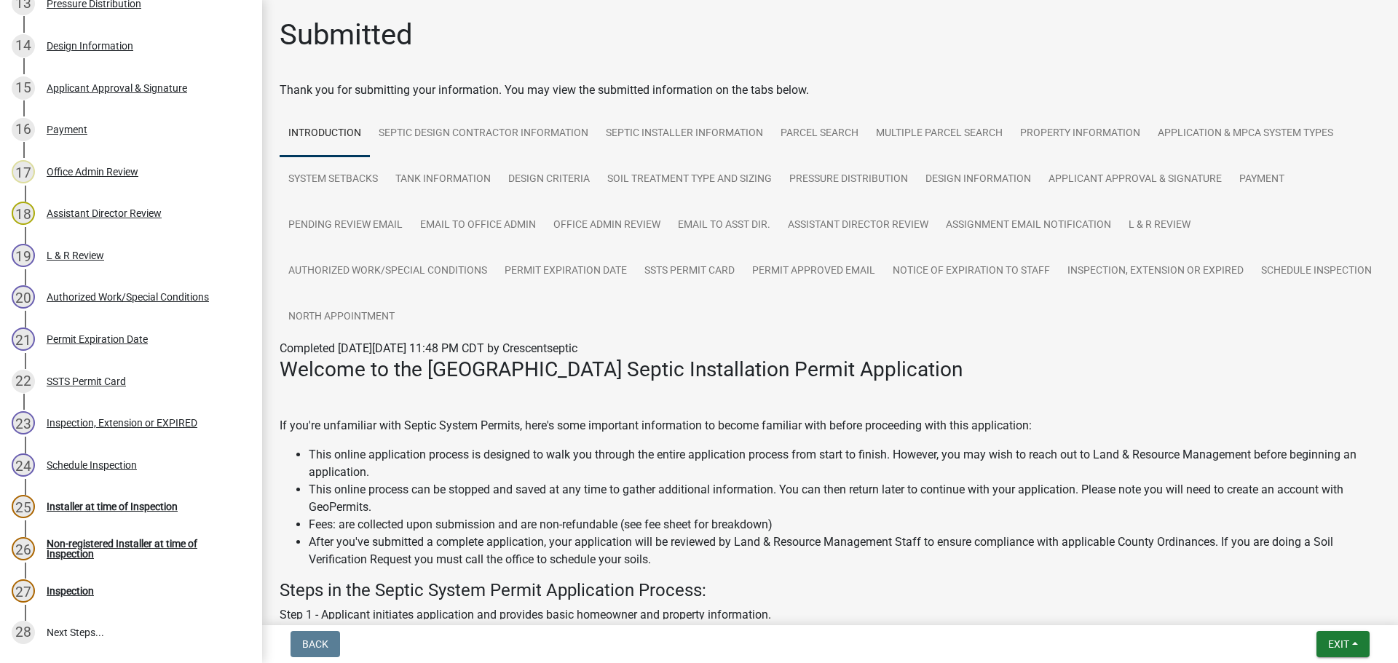
scroll to position [949, 0]
